Goal: Task Accomplishment & Management: Use online tool/utility

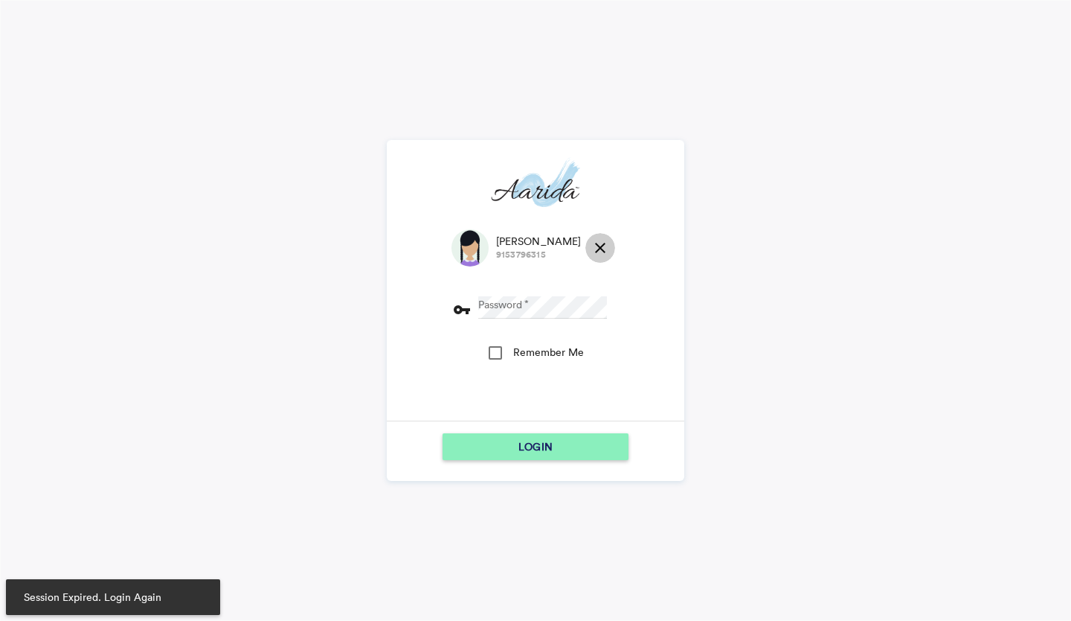
click at [592, 246] on md-icon "close" at bounding box center [601, 248] width 18 height 18
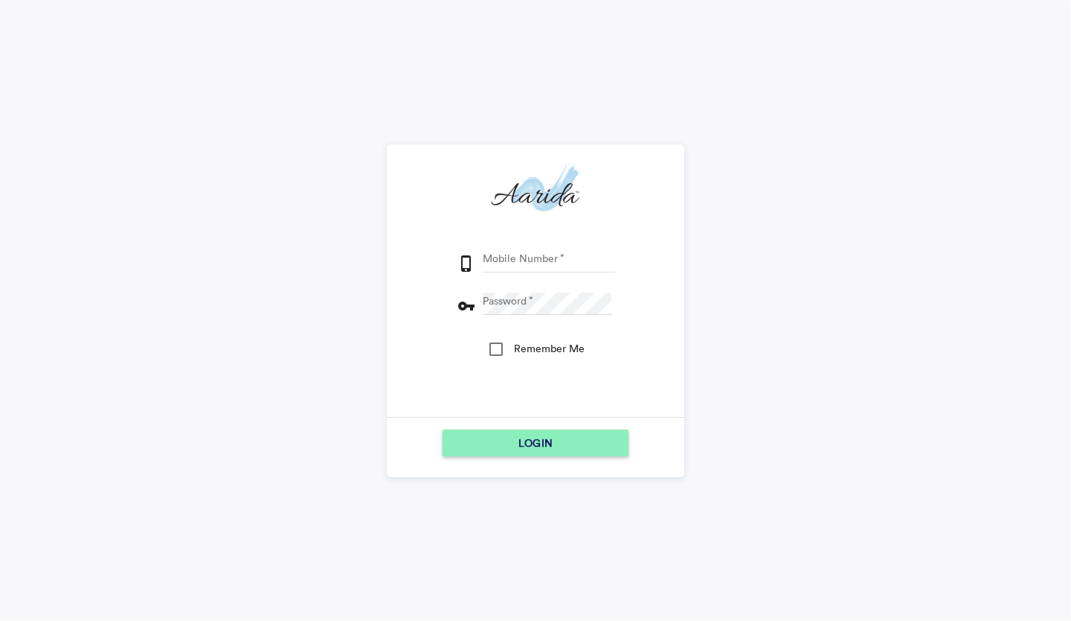
click at [553, 261] on input "Mobile Number" at bounding box center [549, 261] width 132 height 22
type input "7600510037"
click at [443, 429] on button "LOGIN" at bounding box center [536, 442] width 186 height 27
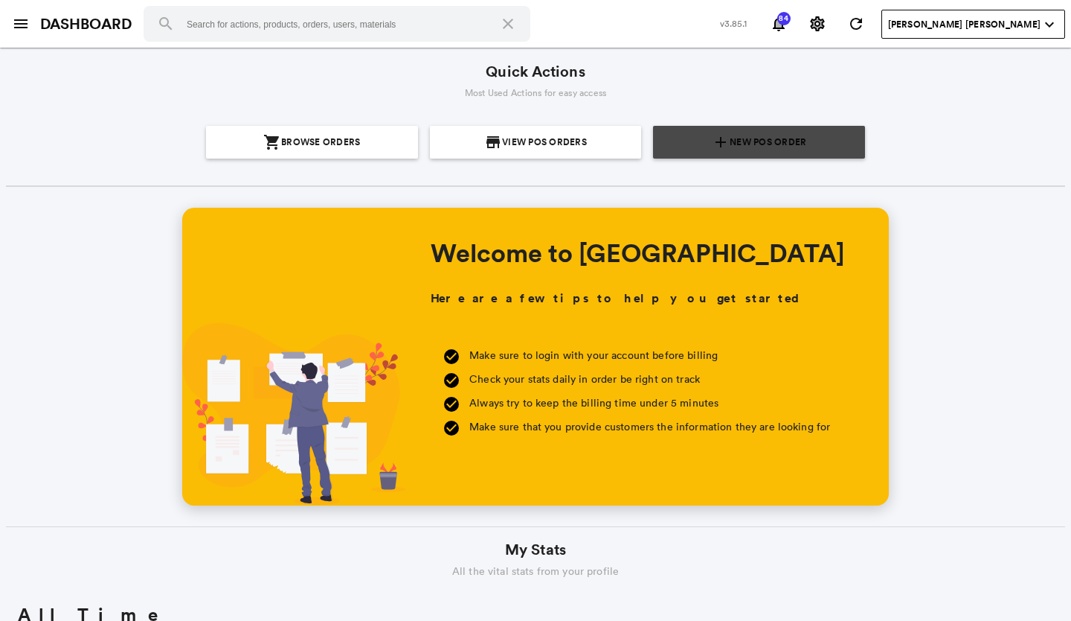
click at [774, 138] on span "New POS Order" at bounding box center [768, 142] width 77 height 33
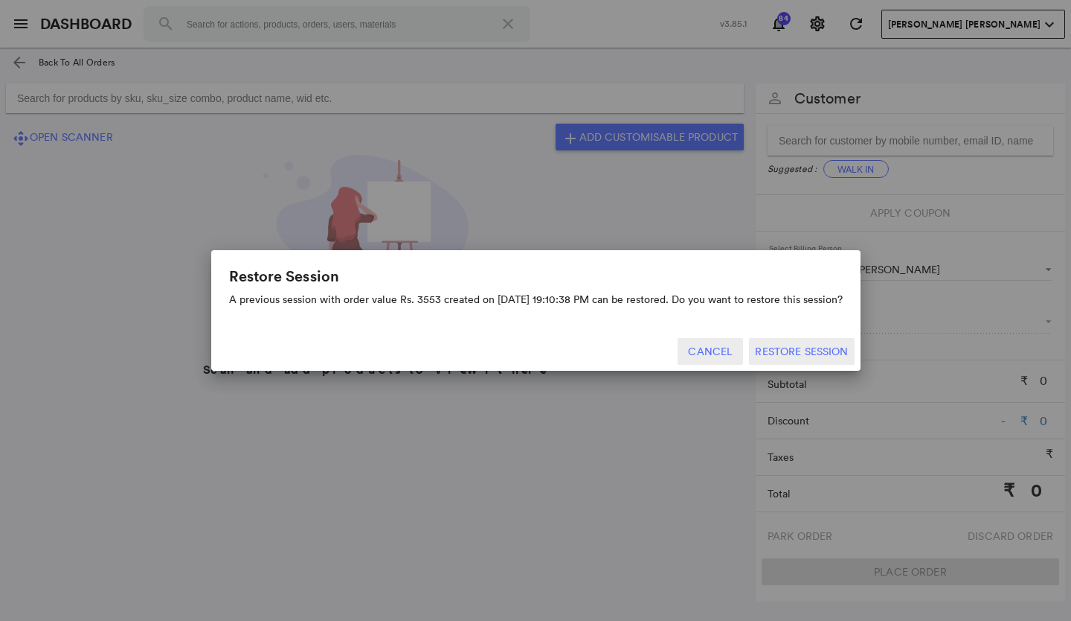
click at [707, 342] on button "Cancel" at bounding box center [710, 351] width 65 height 27
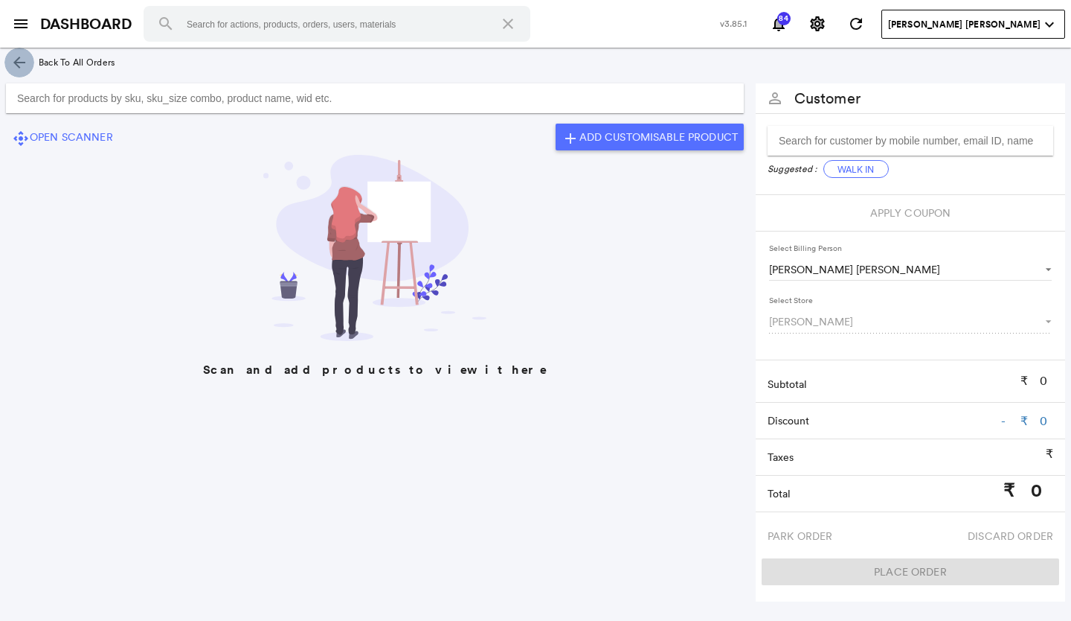
click at [17, 57] on md-icon "arrow_back" at bounding box center [19, 63] width 18 height 18
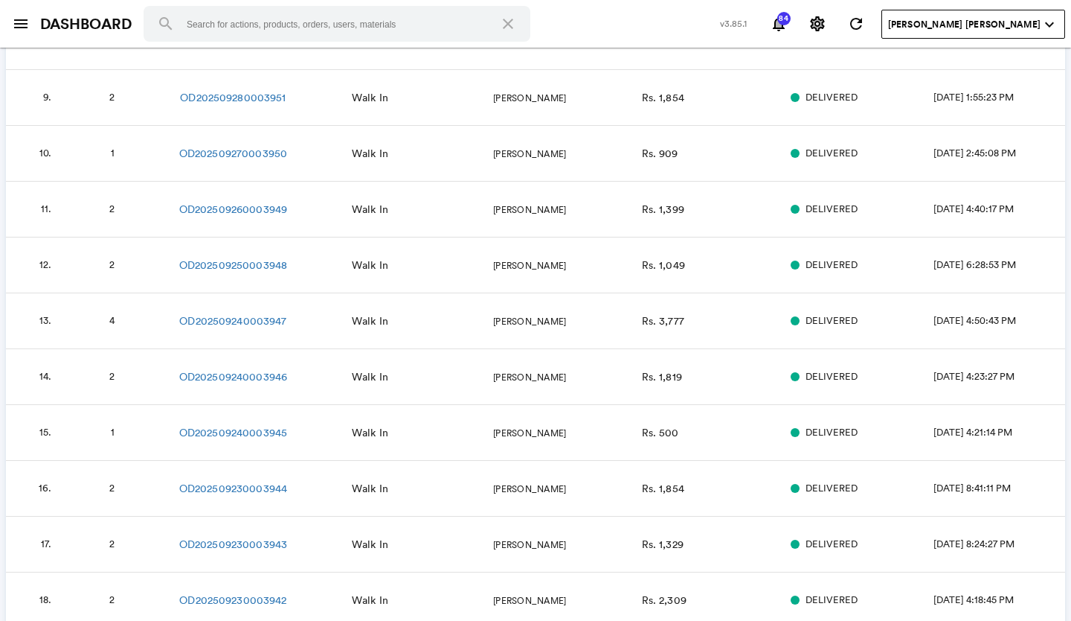
scroll to position [521, 0]
click at [263, 322] on link "OD202509240003947" at bounding box center [232, 320] width 107 height 15
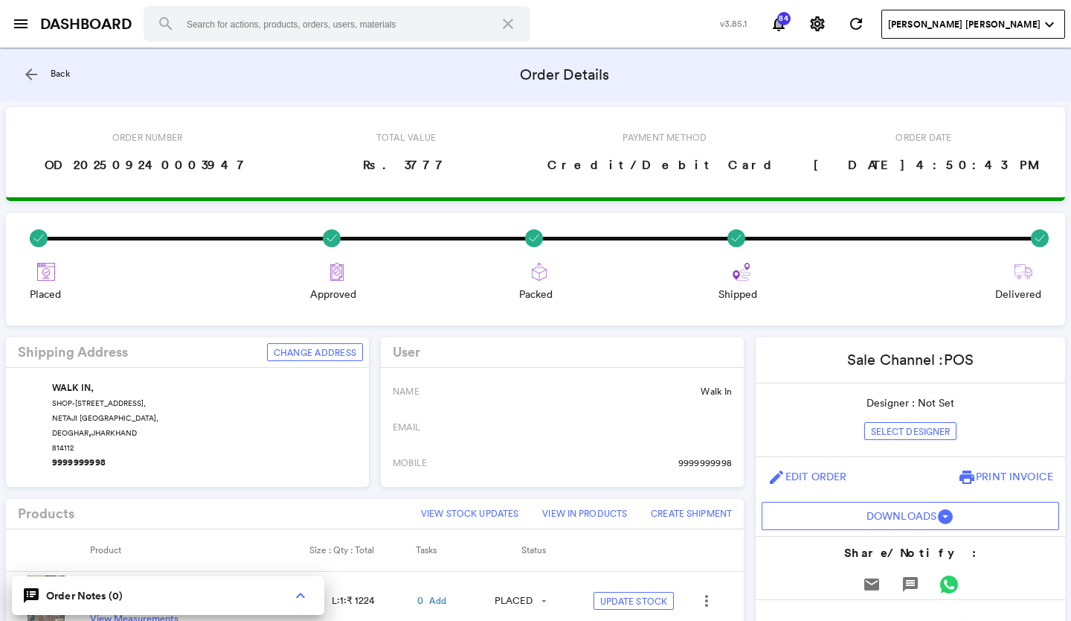
scroll to position [298, 0]
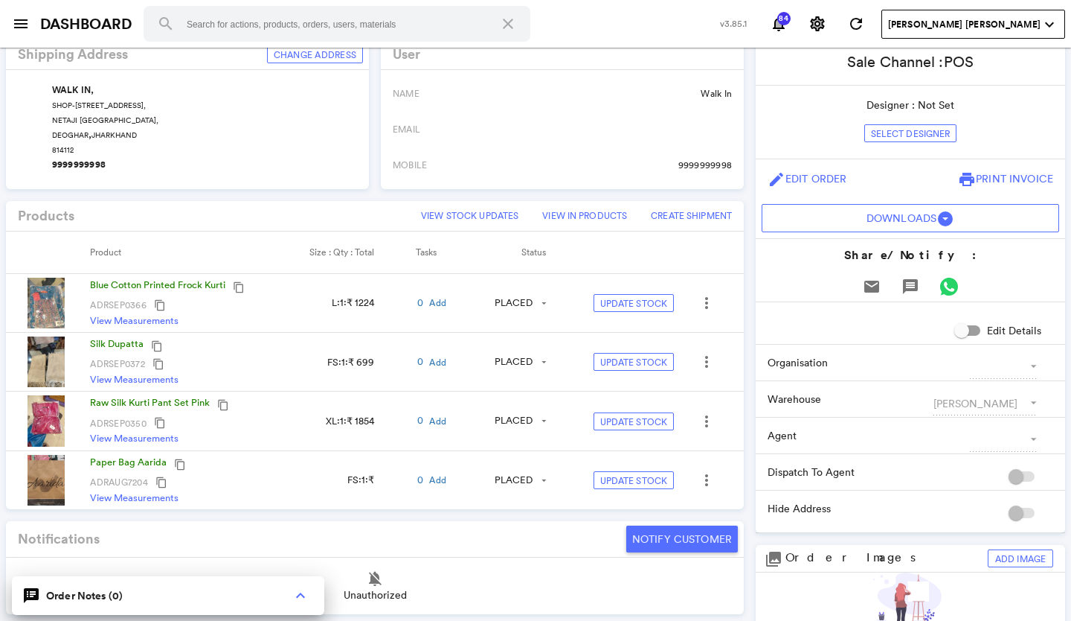
click at [40, 367] on img at bounding box center [46, 361] width 37 height 51
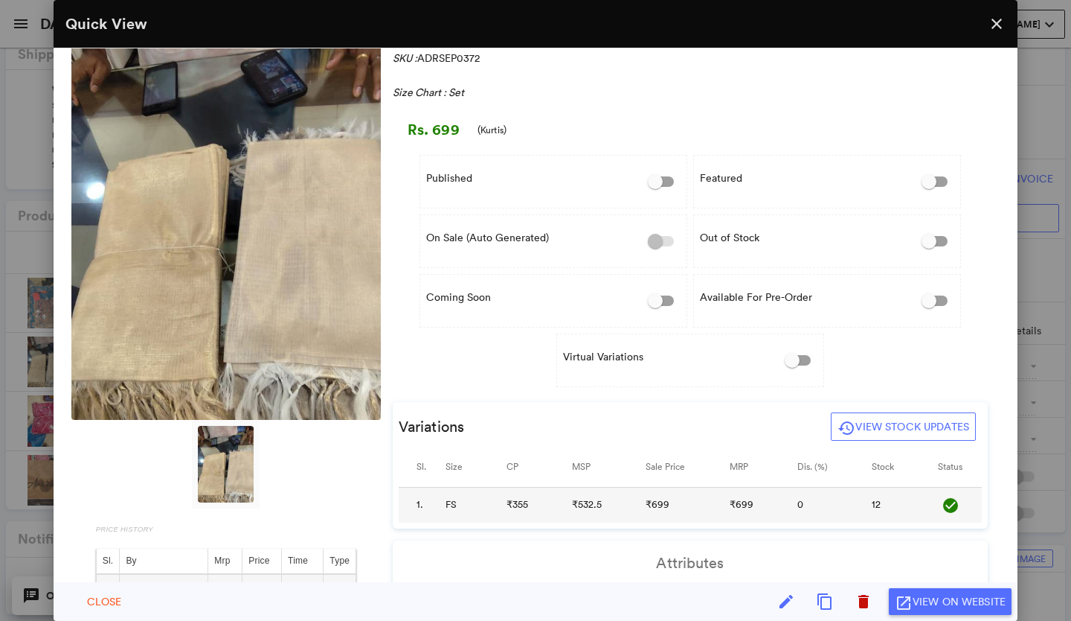
scroll to position [0, 0]
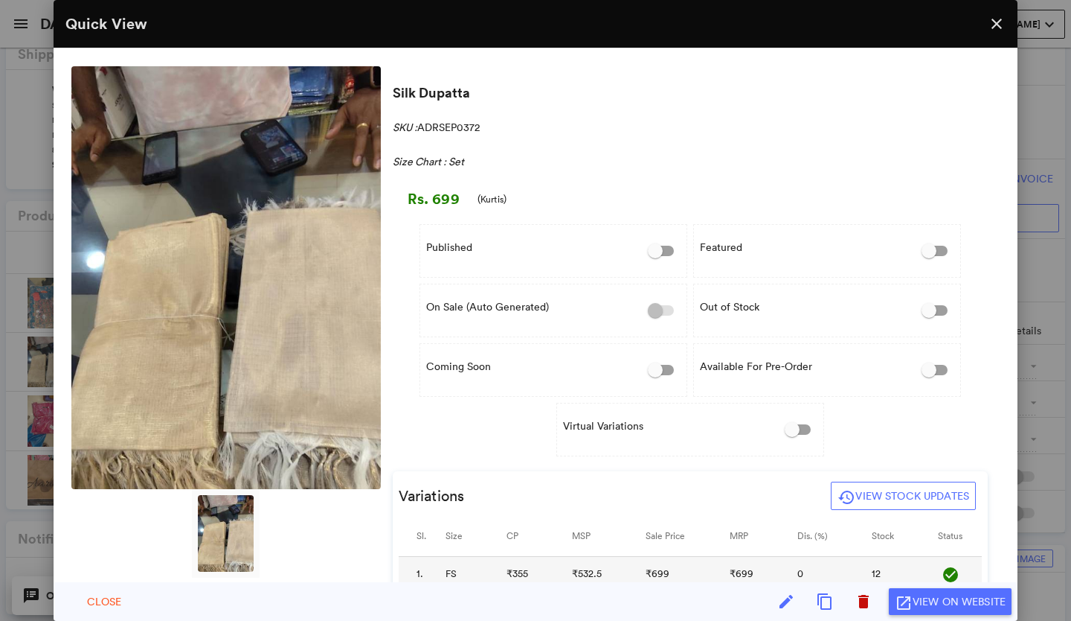
click at [996, 22] on md-icon "close" at bounding box center [997, 24] width 18 height 18
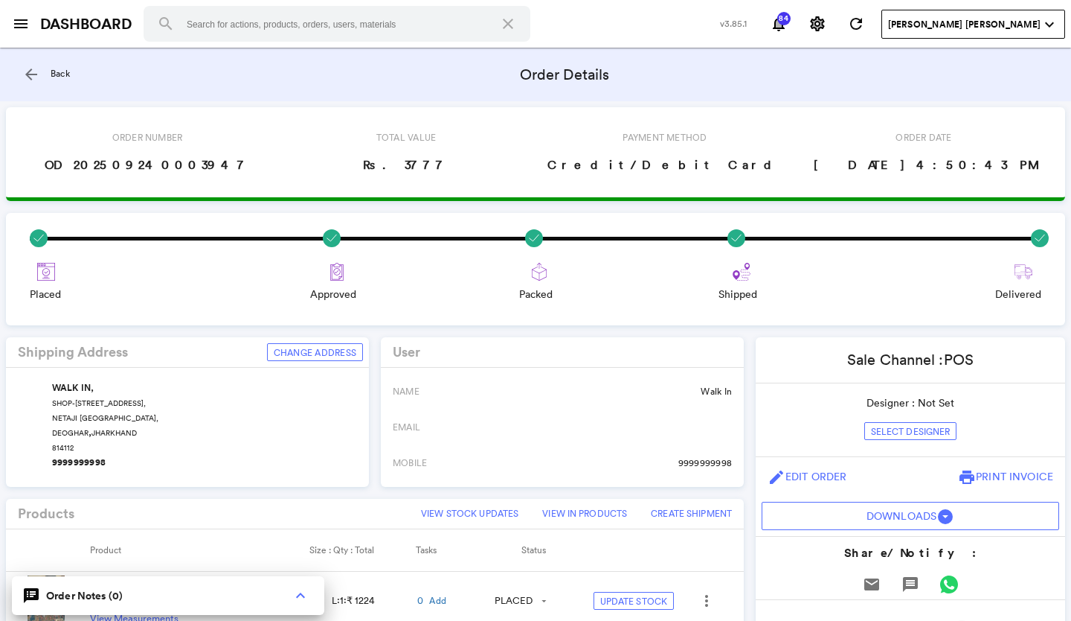
click at [32, 70] on md-icon "arrow_back" at bounding box center [31, 74] width 18 height 18
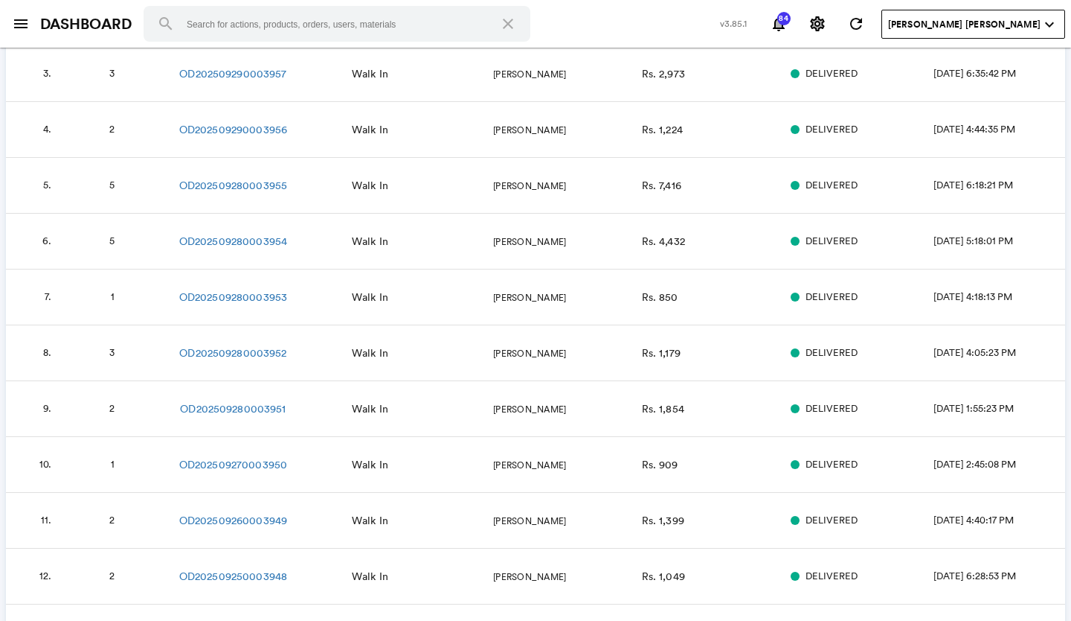
scroll to position [223, 0]
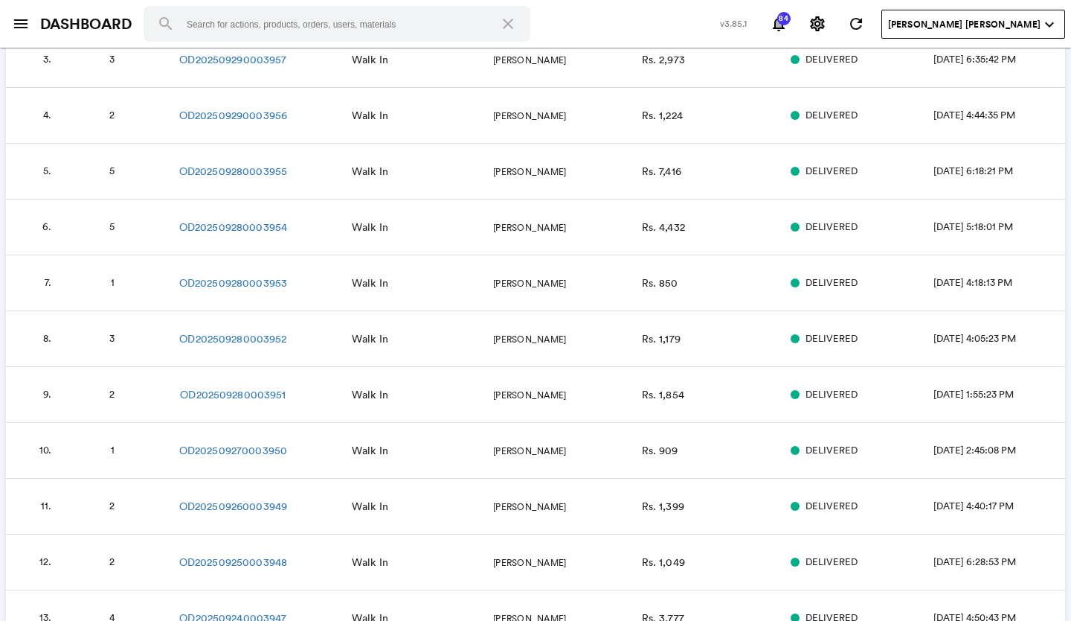
click at [251, 162] on td "OD202509280003955" at bounding box center [254, 172] width 196 height 56
click at [275, 168] on link "OD202509280003955" at bounding box center [233, 171] width 108 height 15
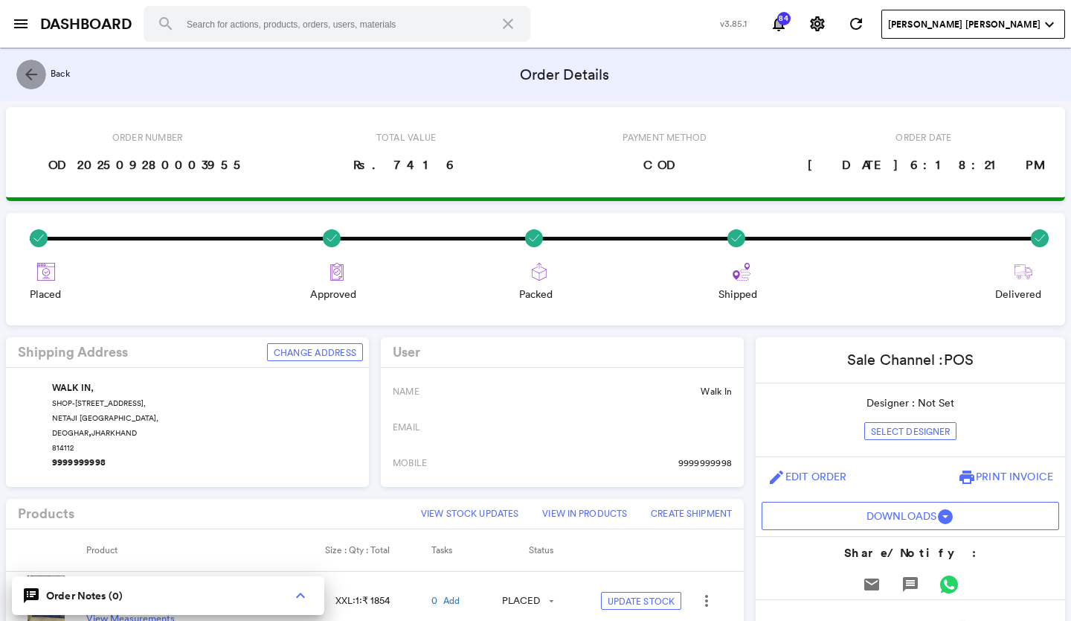
click at [28, 74] on md-icon "arrow_back" at bounding box center [31, 74] width 18 height 18
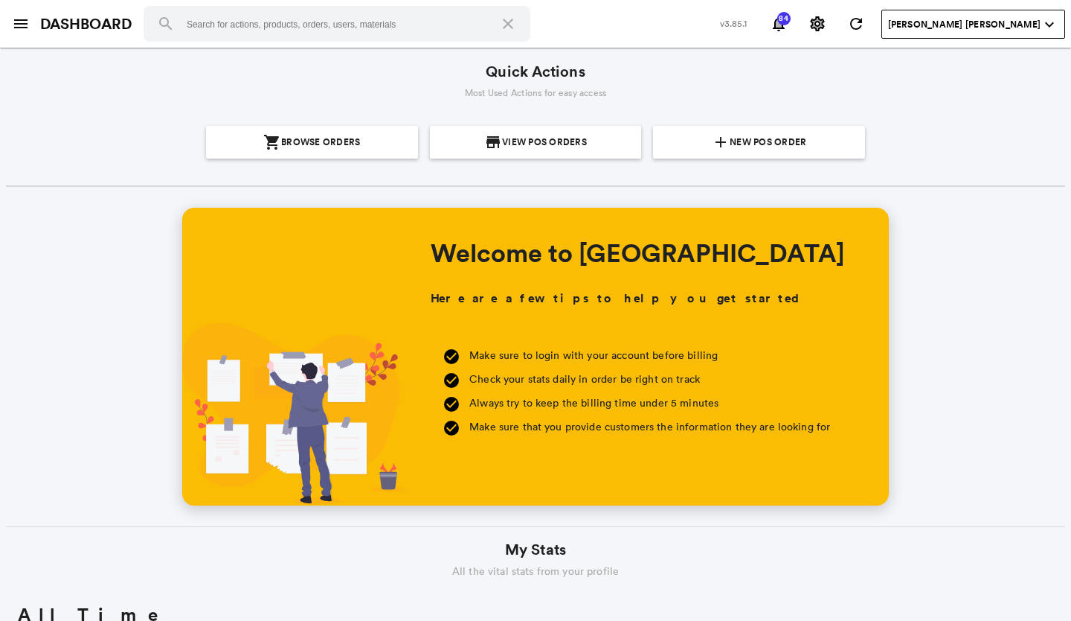
scroll to position [268, 512]
click at [747, 139] on span "New POS Order" at bounding box center [768, 142] width 77 height 33
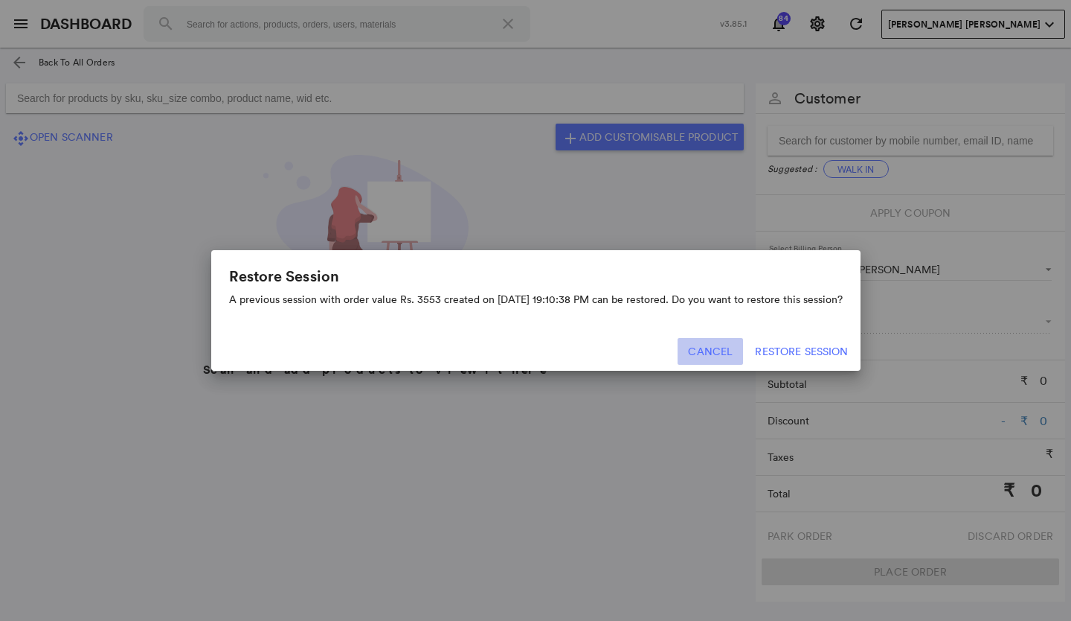
click at [725, 350] on button "Cancel" at bounding box center [710, 351] width 65 height 27
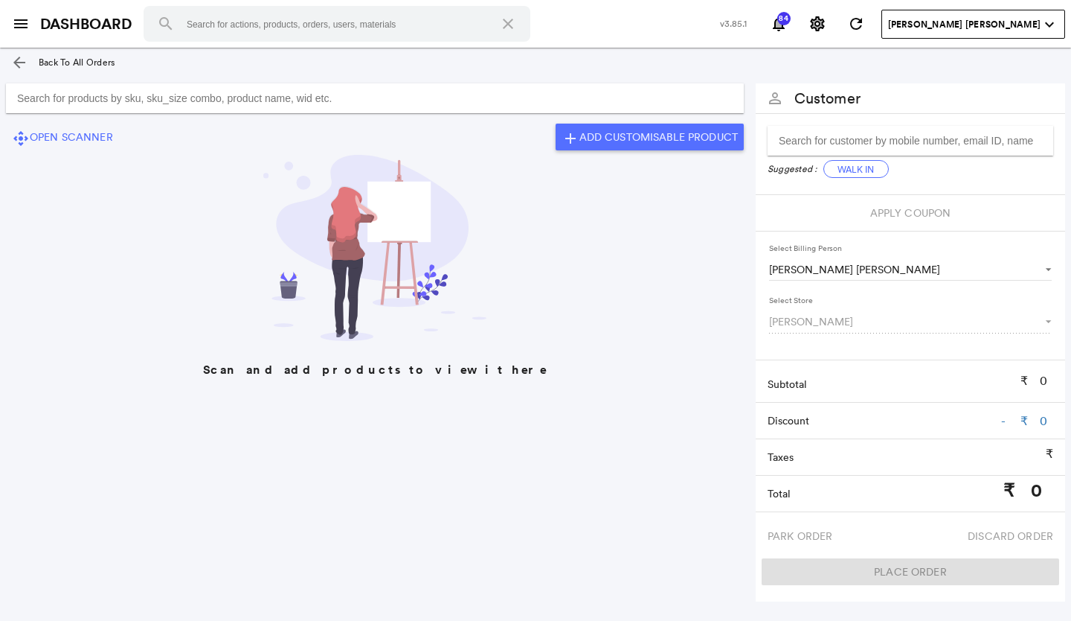
click at [16, 61] on md-icon "arrow_back" at bounding box center [19, 63] width 18 height 18
